Goal: Book appointment/travel/reservation

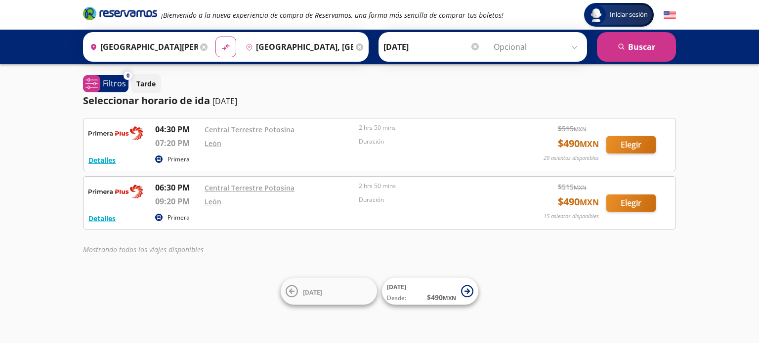
click at [400, 48] on input "[DATE]" at bounding box center [431, 47] width 97 height 25
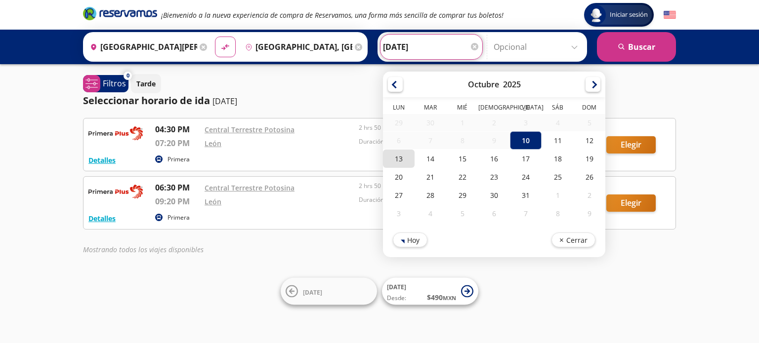
click at [395, 161] on div "13" at bounding box center [399, 159] width 32 height 18
type input "[DATE]"
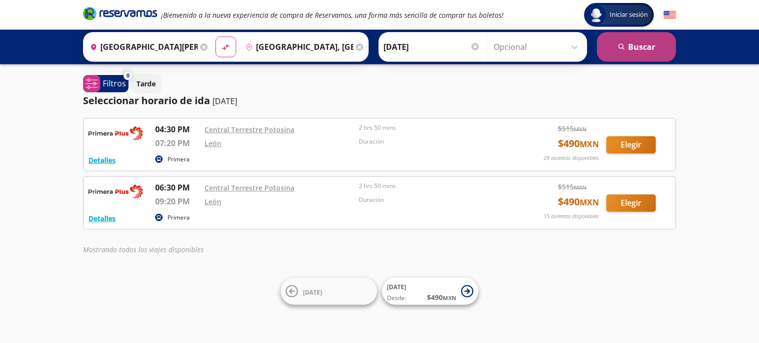
click at [626, 47] on button "search [GEOGRAPHIC_DATA]" at bounding box center [636, 47] width 79 height 30
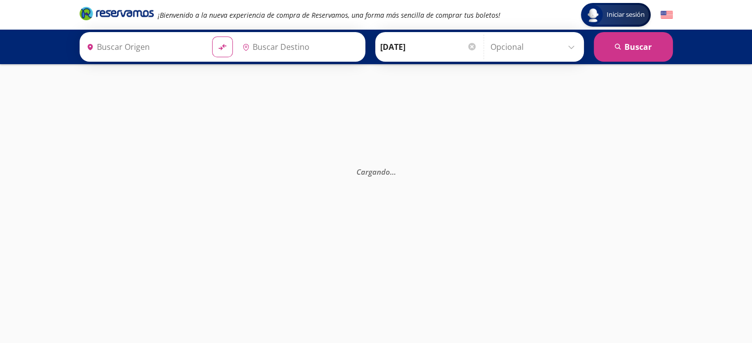
type input "[GEOGRAPHIC_DATA][PERSON_NAME], [GEOGRAPHIC_DATA][PERSON_NAME]"
type input "[GEOGRAPHIC_DATA], [GEOGRAPHIC_DATA]"
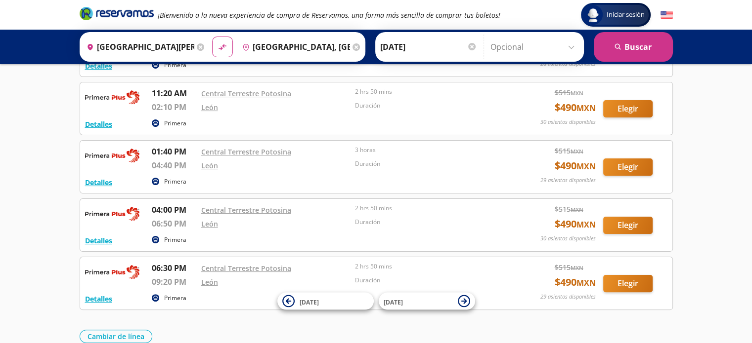
scroll to position [198, 0]
